Goal: Task Accomplishment & Management: Manage account settings

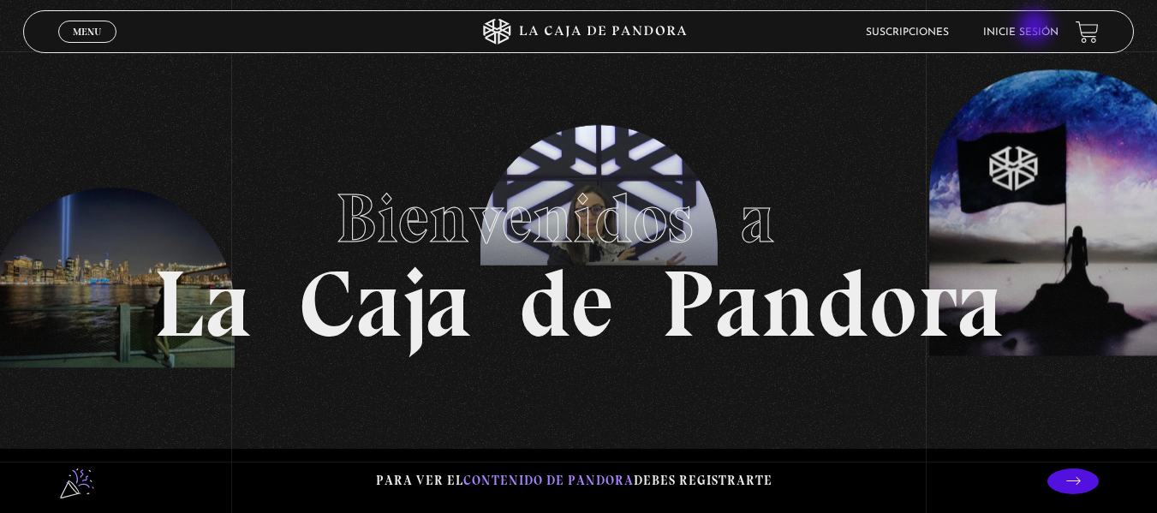
click at [1036, 28] on link "Inicie sesión" at bounding box center [1020, 32] width 75 height 10
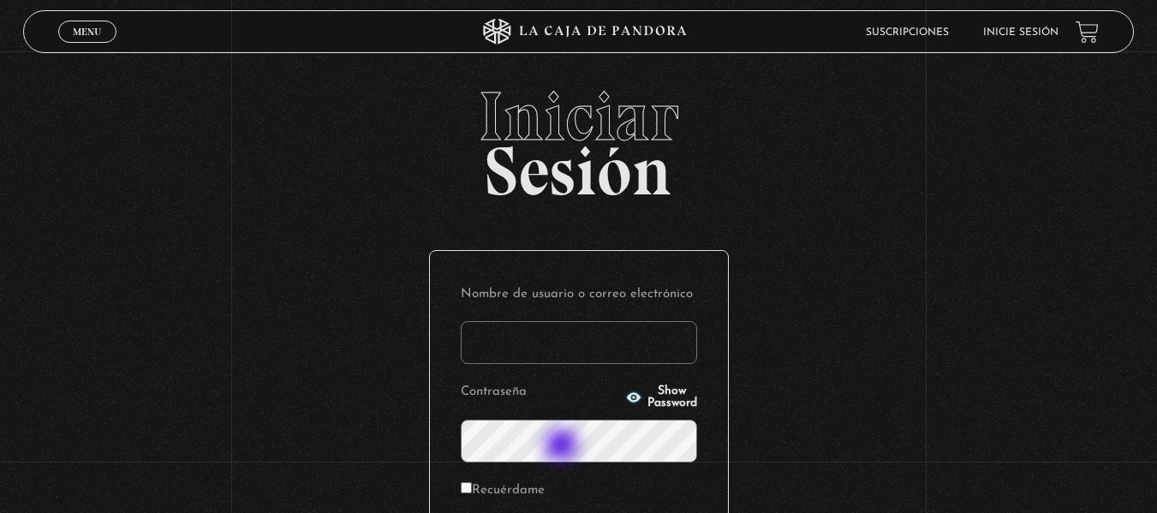
scroll to position [234, 0]
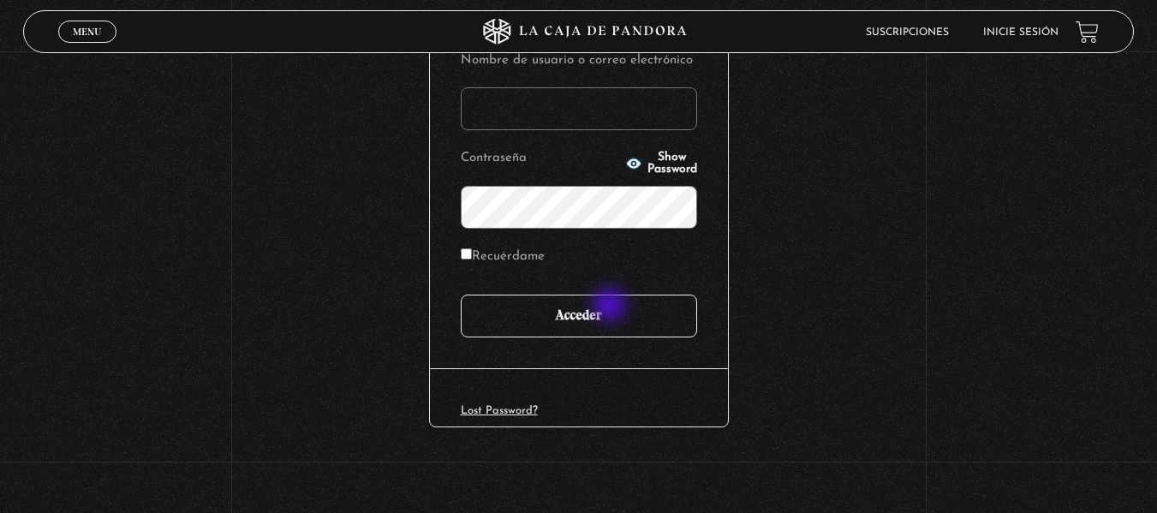
type input "fiogonza9.fg@gmail.com"
click at [611, 305] on input "Acceder" at bounding box center [579, 316] width 236 height 43
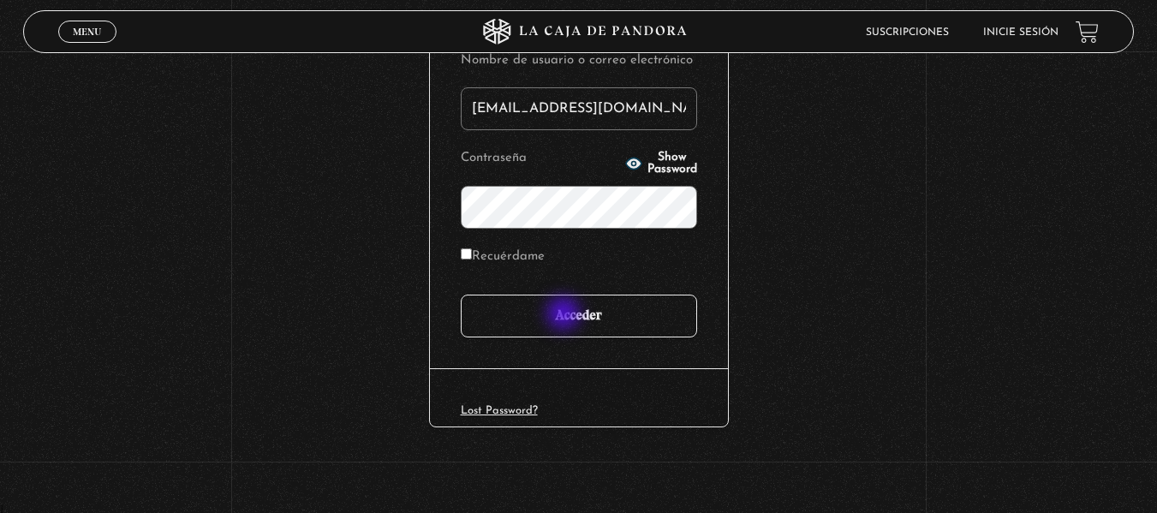
click at [565, 315] on input "Acceder" at bounding box center [579, 316] width 236 height 43
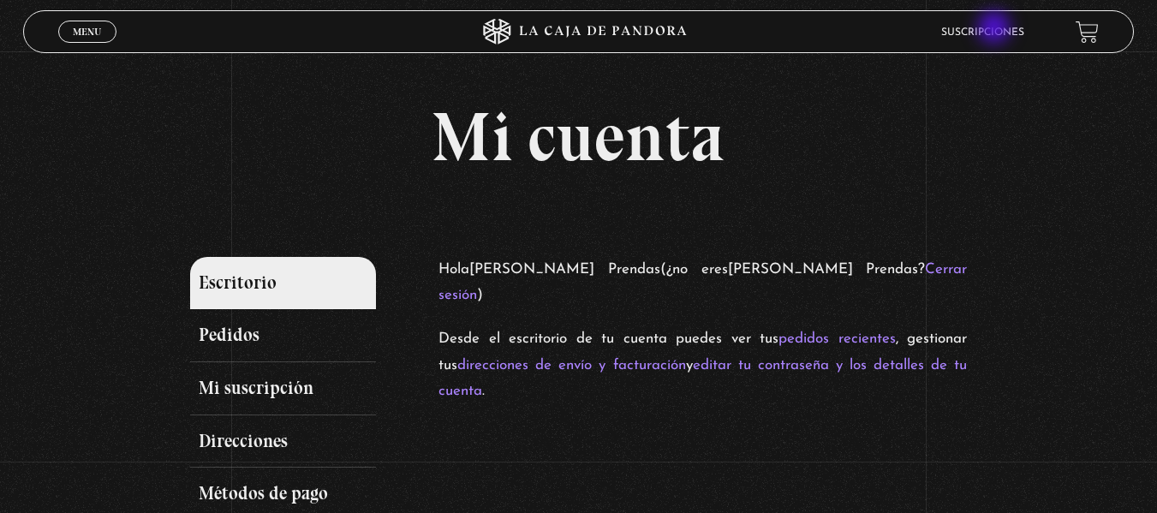
click at [996, 29] on link "Suscripciones" at bounding box center [982, 32] width 83 height 10
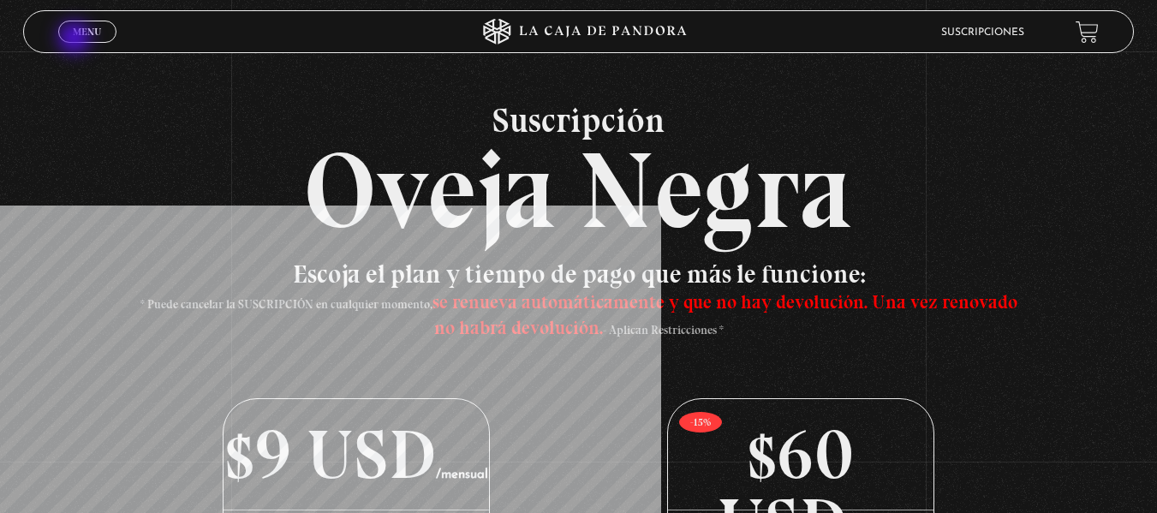
click at [76, 39] on link "Menu Cerrar" at bounding box center [87, 32] width 58 height 22
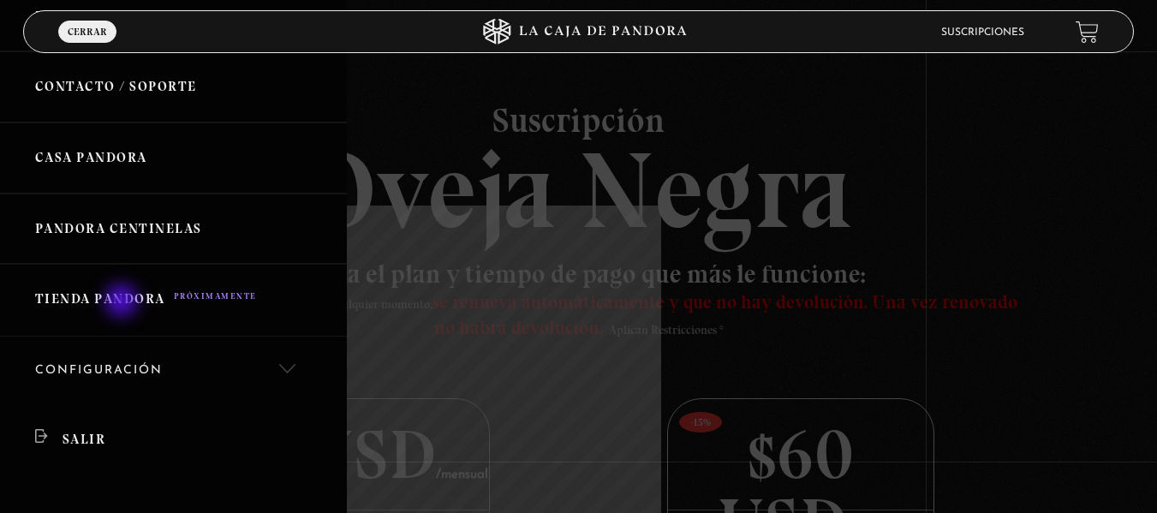
scroll to position [335, 0]
click at [134, 225] on link "Pandora Centinelas" at bounding box center [173, 228] width 347 height 71
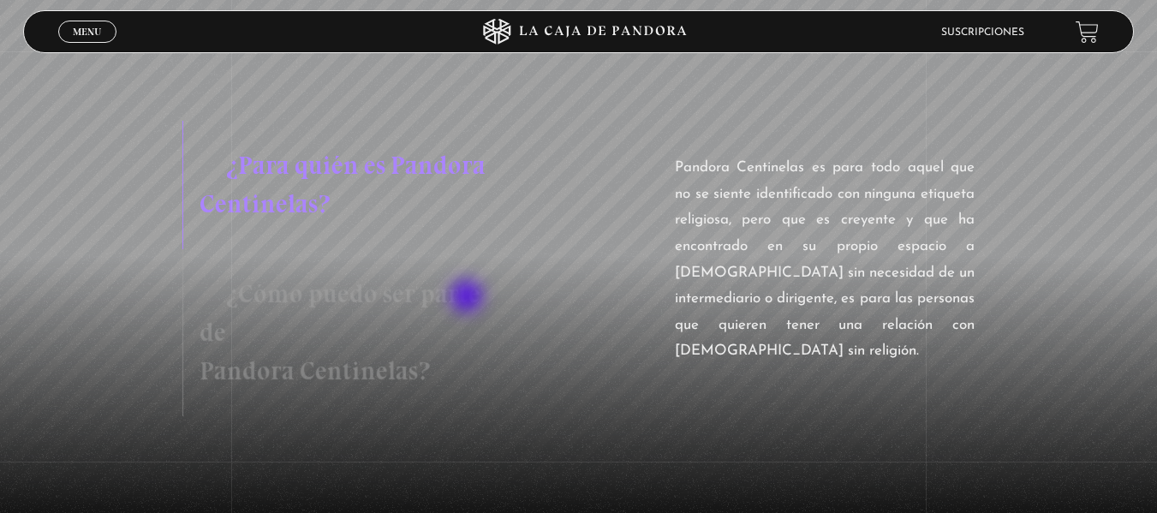
scroll to position [1536, 0]
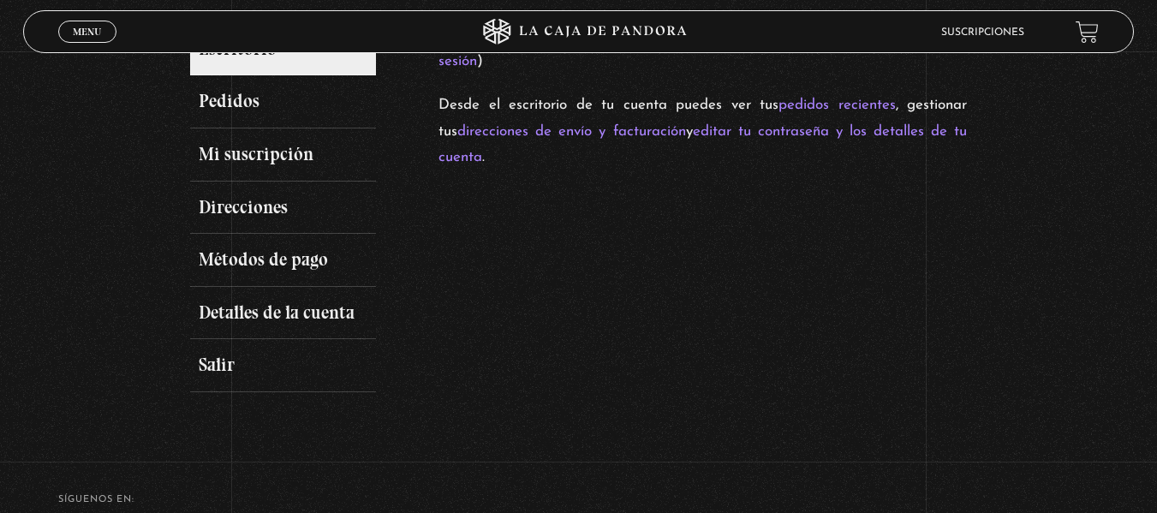
scroll to position [235, 0]
click at [281, 271] on link "Métodos de pago" at bounding box center [283, 259] width 187 height 53
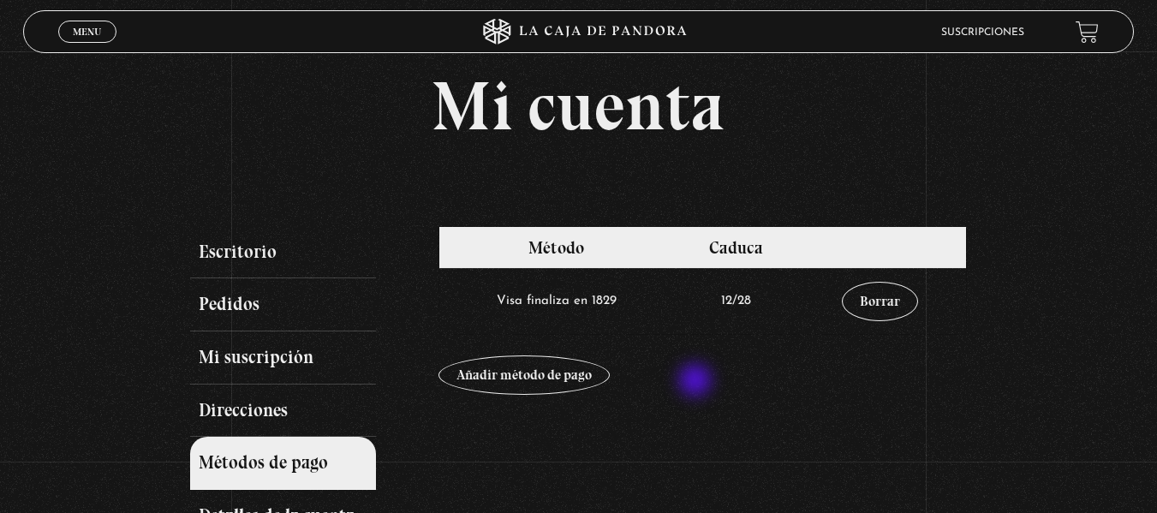
scroll to position [32, 0]
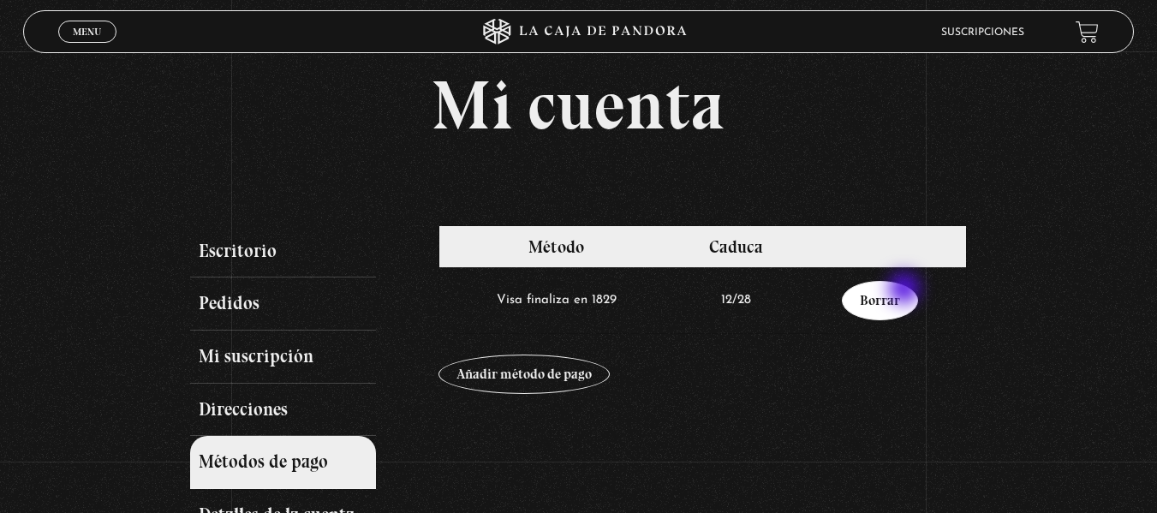
click at [906, 290] on link "Borrar" at bounding box center [880, 300] width 76 height 39
